Goal: Complete application form: Complete application form

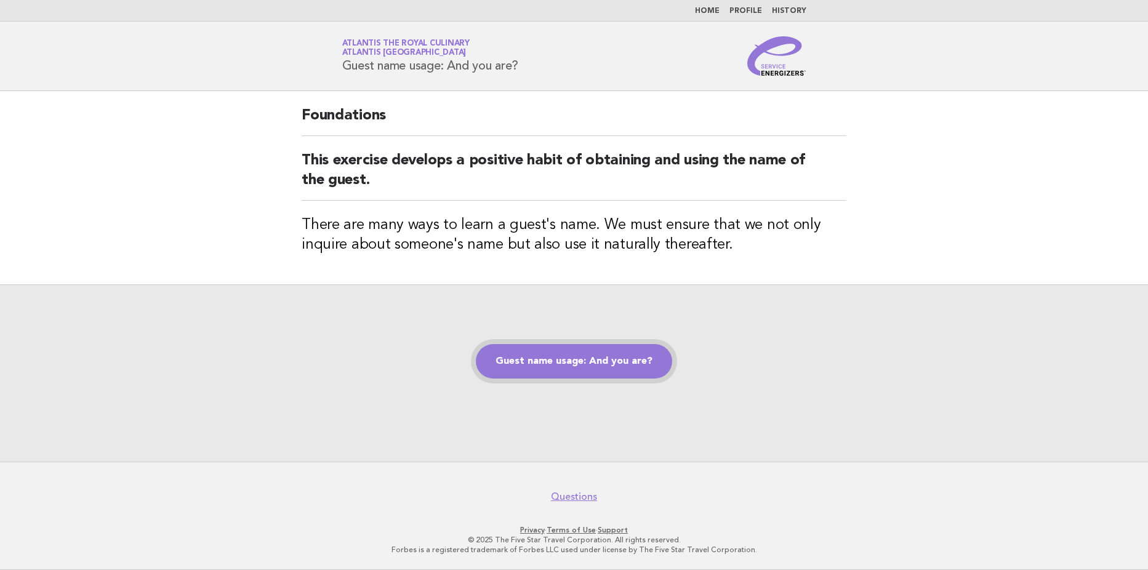
click at [631, 366] on link "Guest name usage: And you are?" at bounding box center [574, 361] width 196 height 34
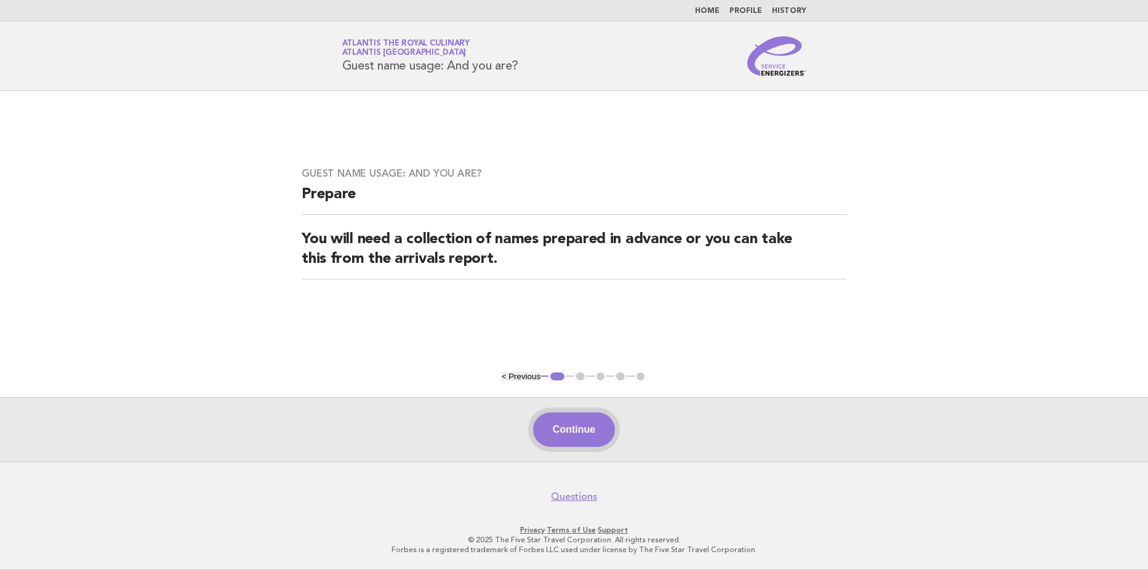
click at [561, 437] on button "Continue" at bounding box center [574, 429] width 82 height 34
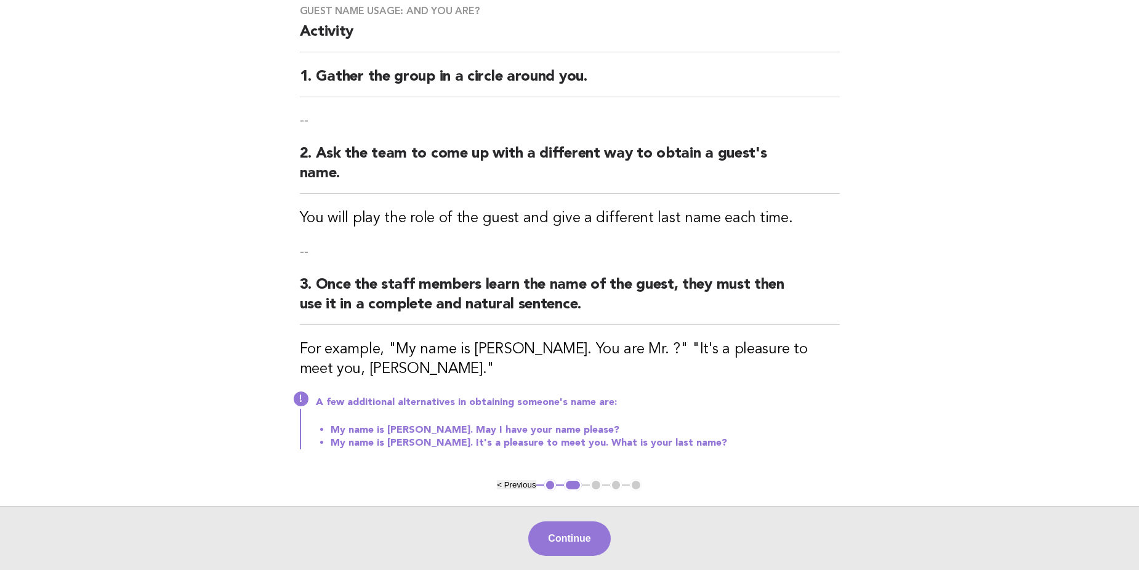
scroll to position [121, 0]
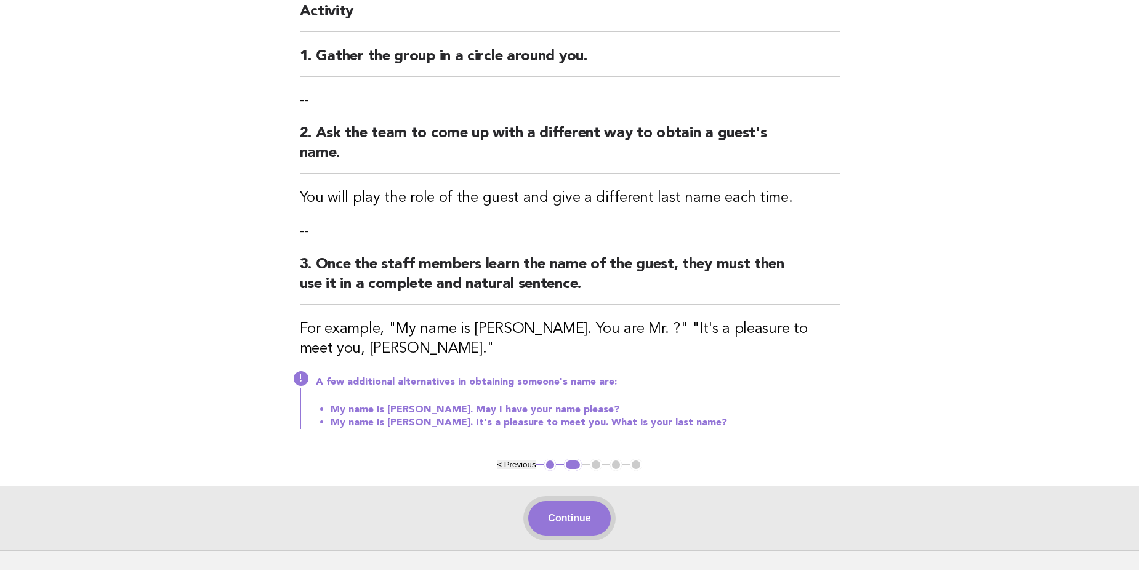
click at [584, 501] on button "Continue" at bounding box center [569, 518] width 82 height 34
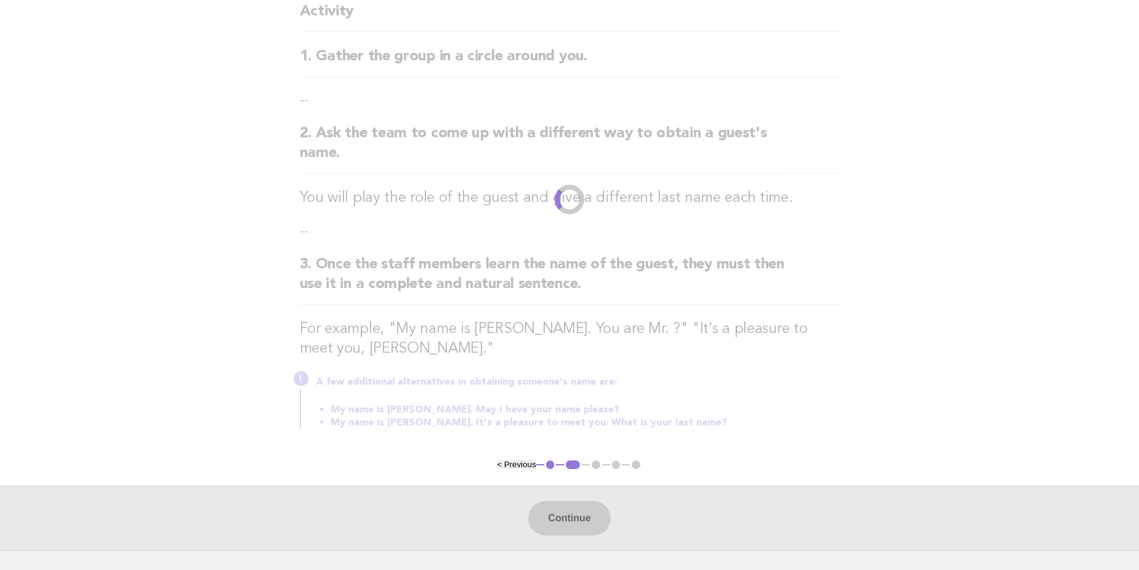
scroll to position [0, 0]
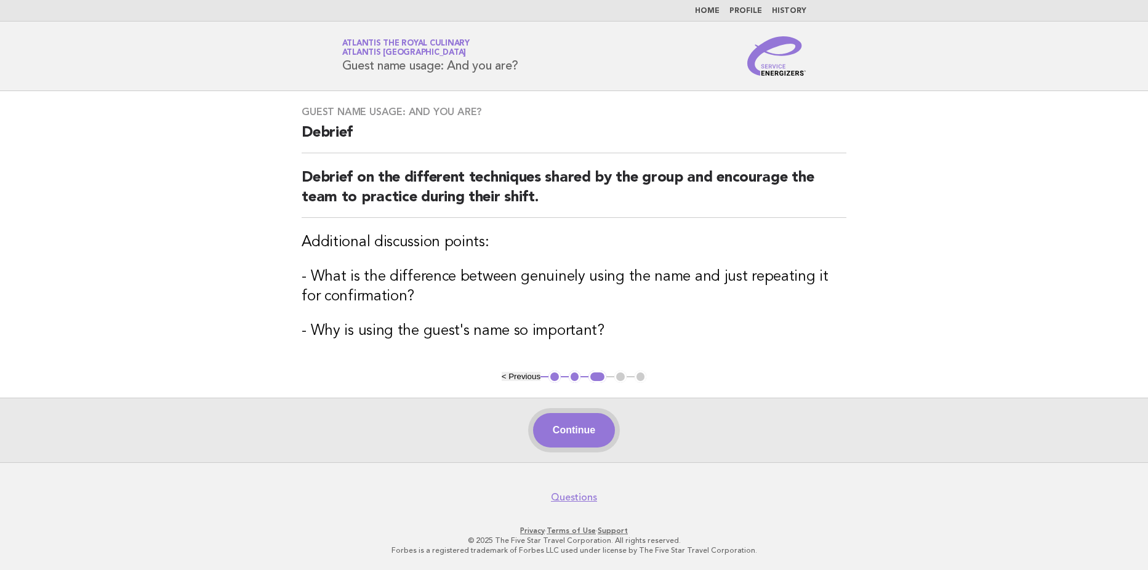
click at [571, 431] on button "Continue" at bounding box center [574, 430] width 82 height 34
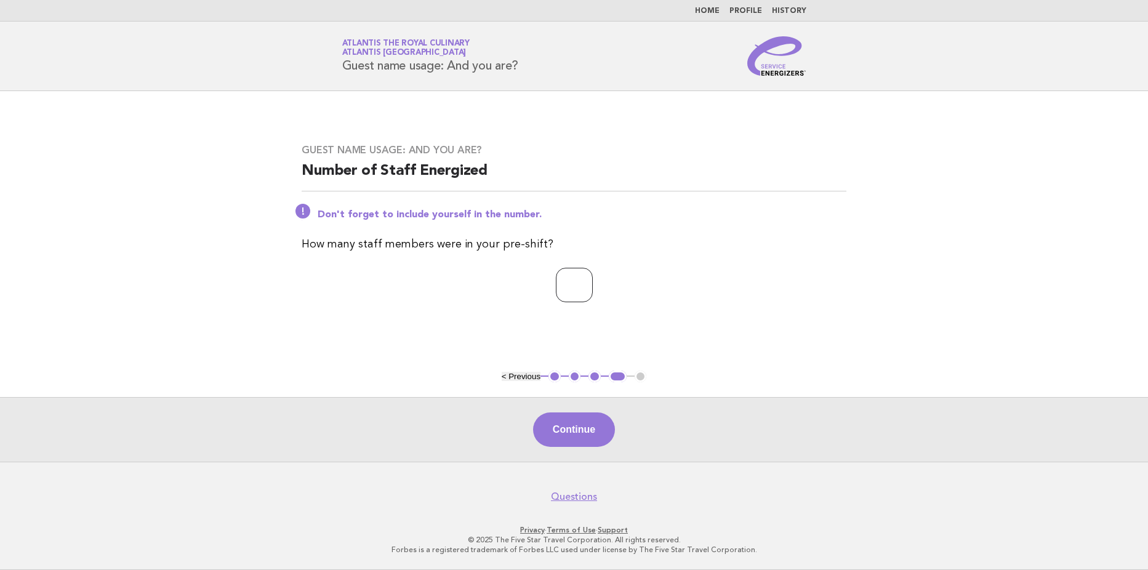
click at [593, 280] on input "*" at bounding box center [574, 285] width 37 height 34
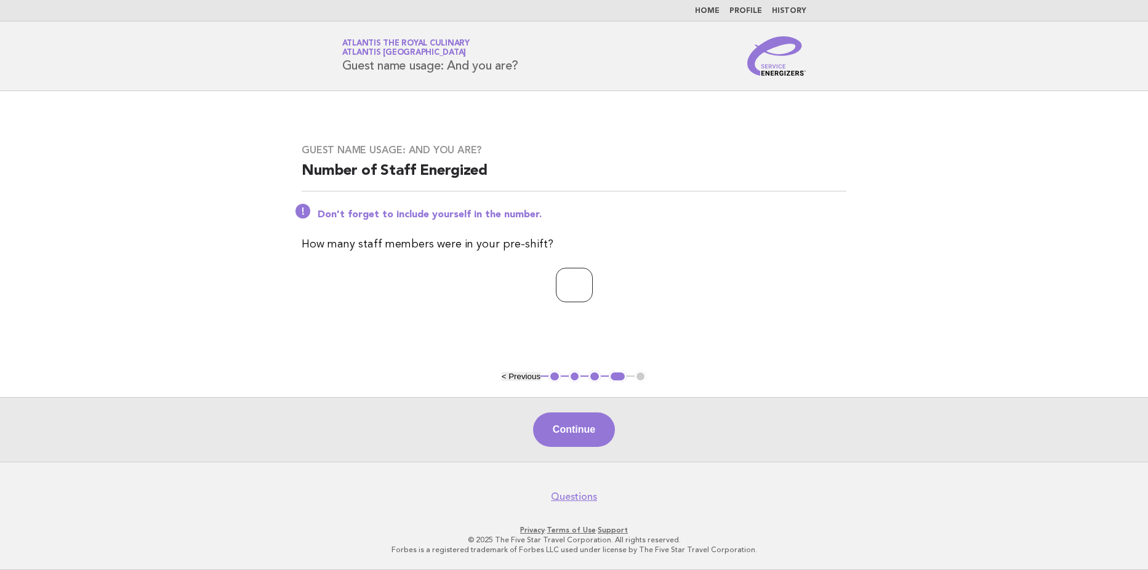
click at [593, 280] on input "*" at bounding box center [574, 285] width 37 height 34
type input "*"
click at [593, 280] on input "*" at bounding box center [574, 285] width 37 height 34
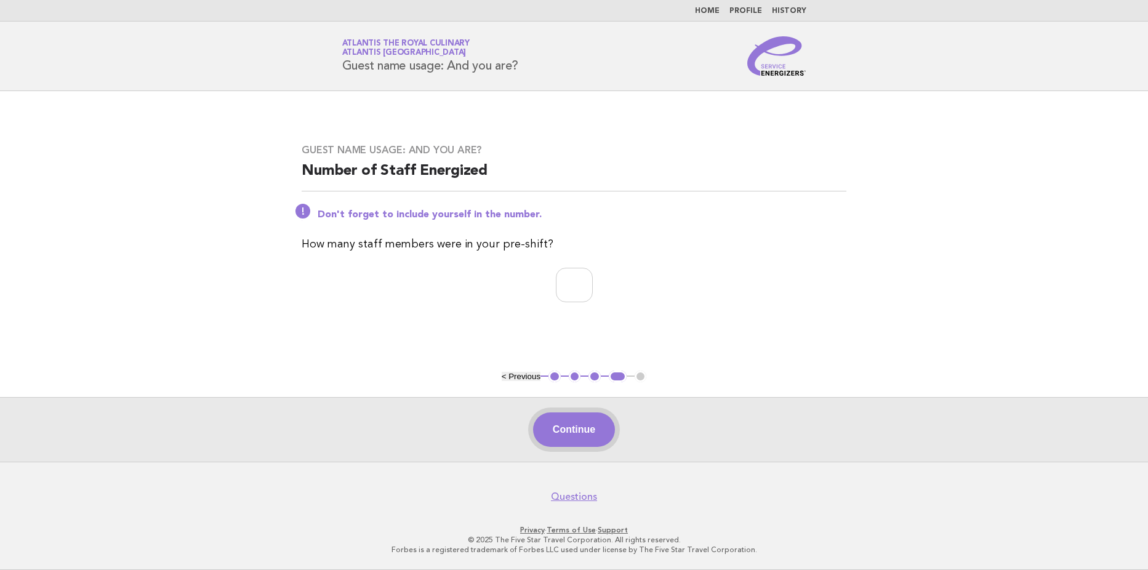
click at [579, 433] on button "Continue" at bounding box center [574, 429] width 82 height 34
